Goal: Information Seeking & Learning: Learn about a topic

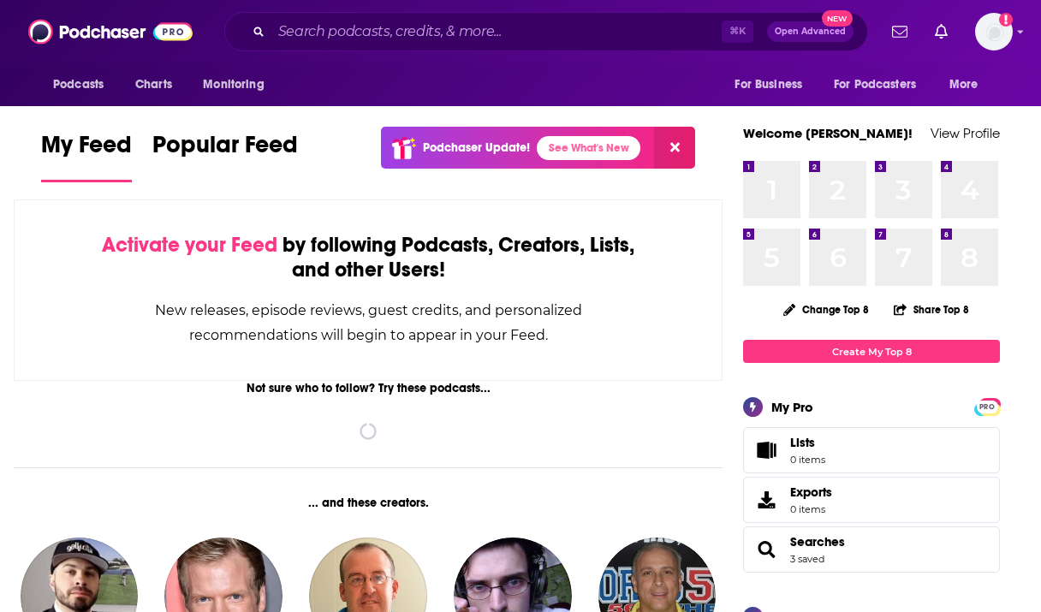
click at [415, 45] on div "⌘ K Open Advanced New" at bounding box center [545, 31] width 643 height 39
click at [403, 38] on input "Search podcasts, credits, & more..." at bounding box center [496, 31] width 450 height 27
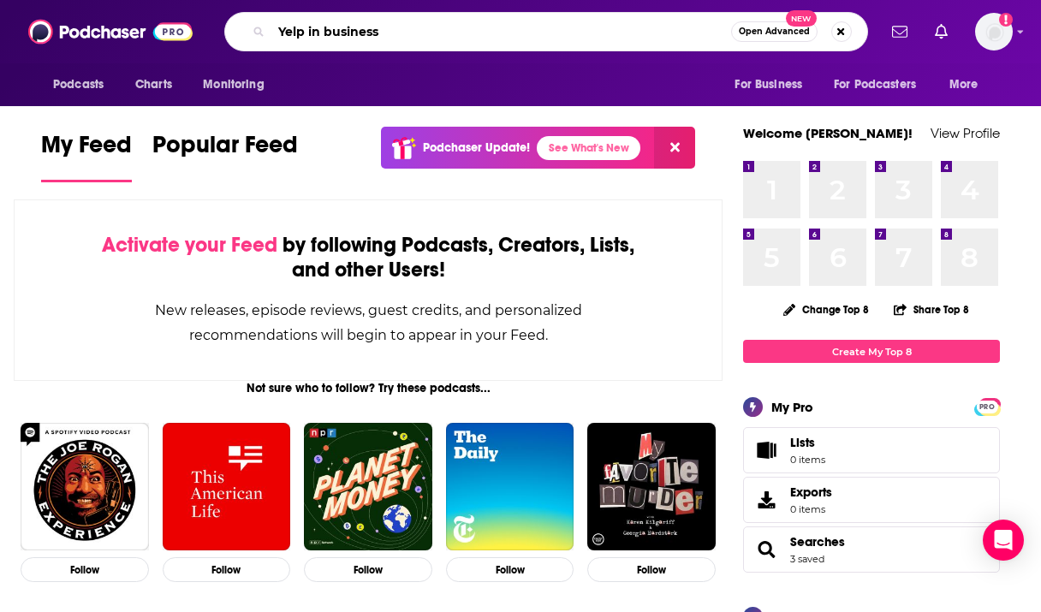
type input "Yelp in business"
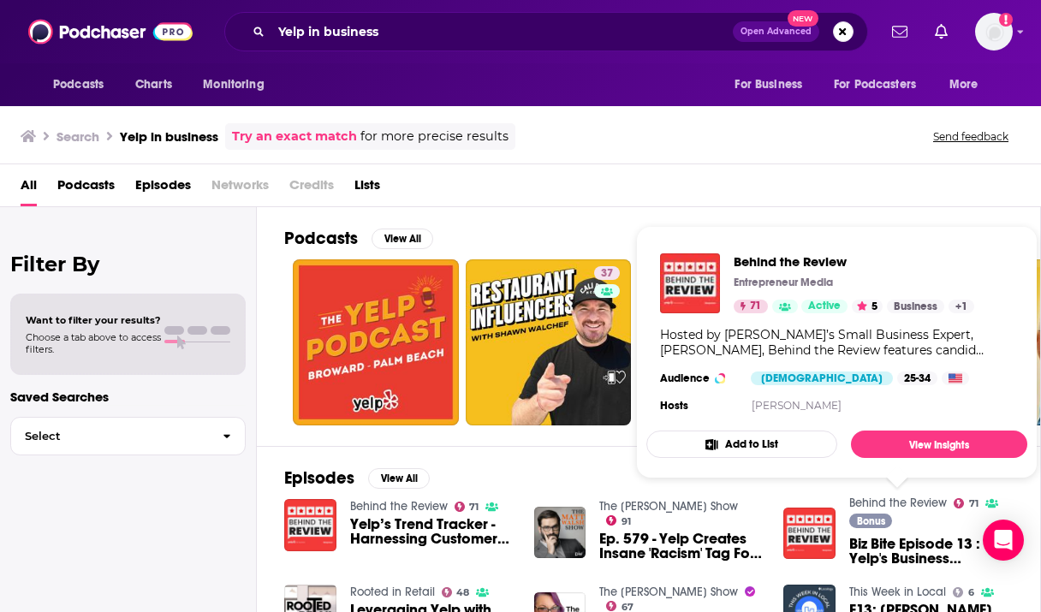
click at [871, 501] on link "Behind the Review" at bounding box center [898, 502] width 98 height 15
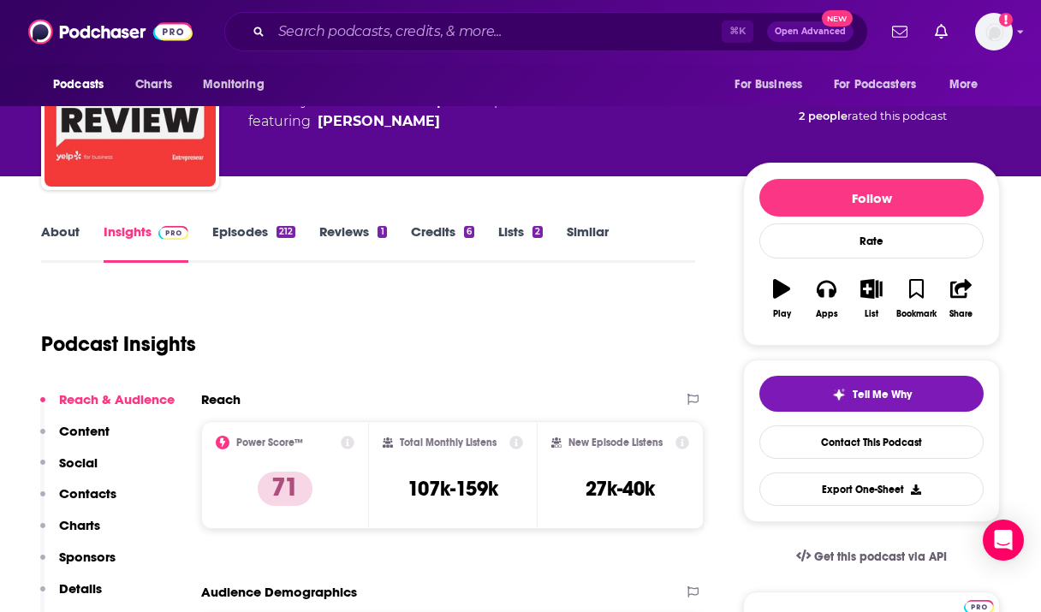
scroll to position [137, 0]
